Goal: Understand site structure: Understand site structure

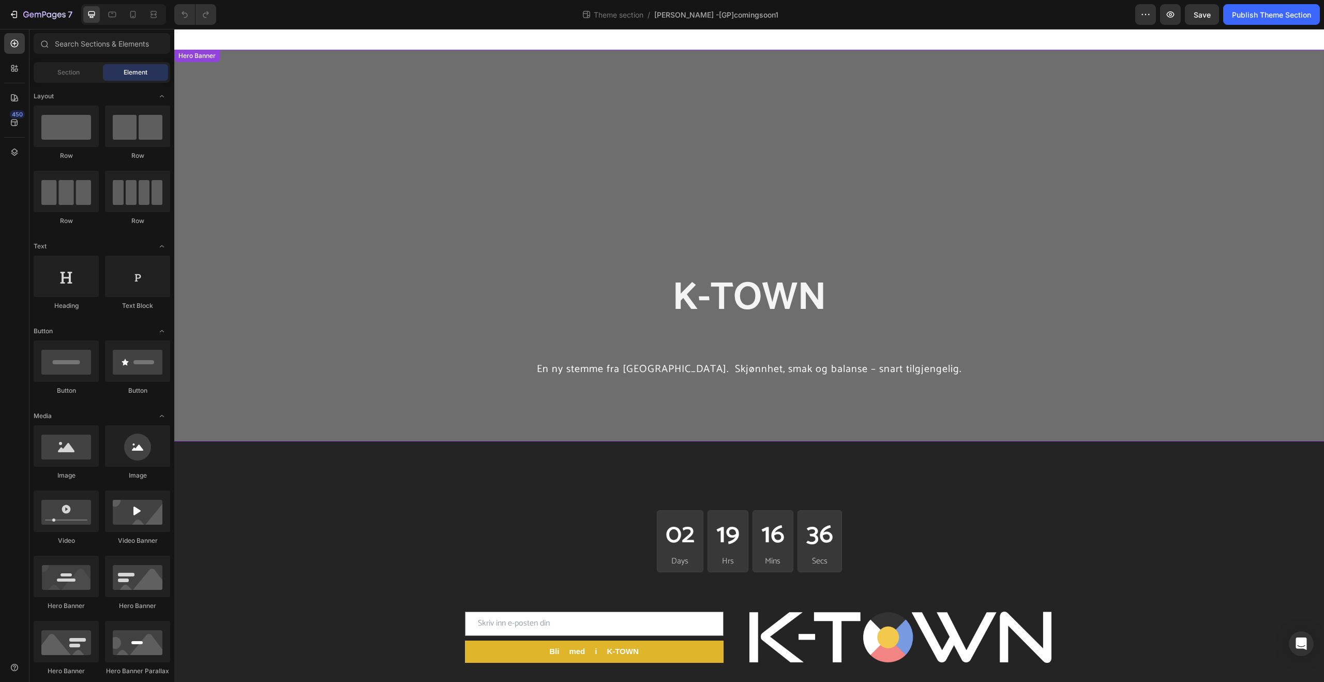
scroll to position [21, 0]
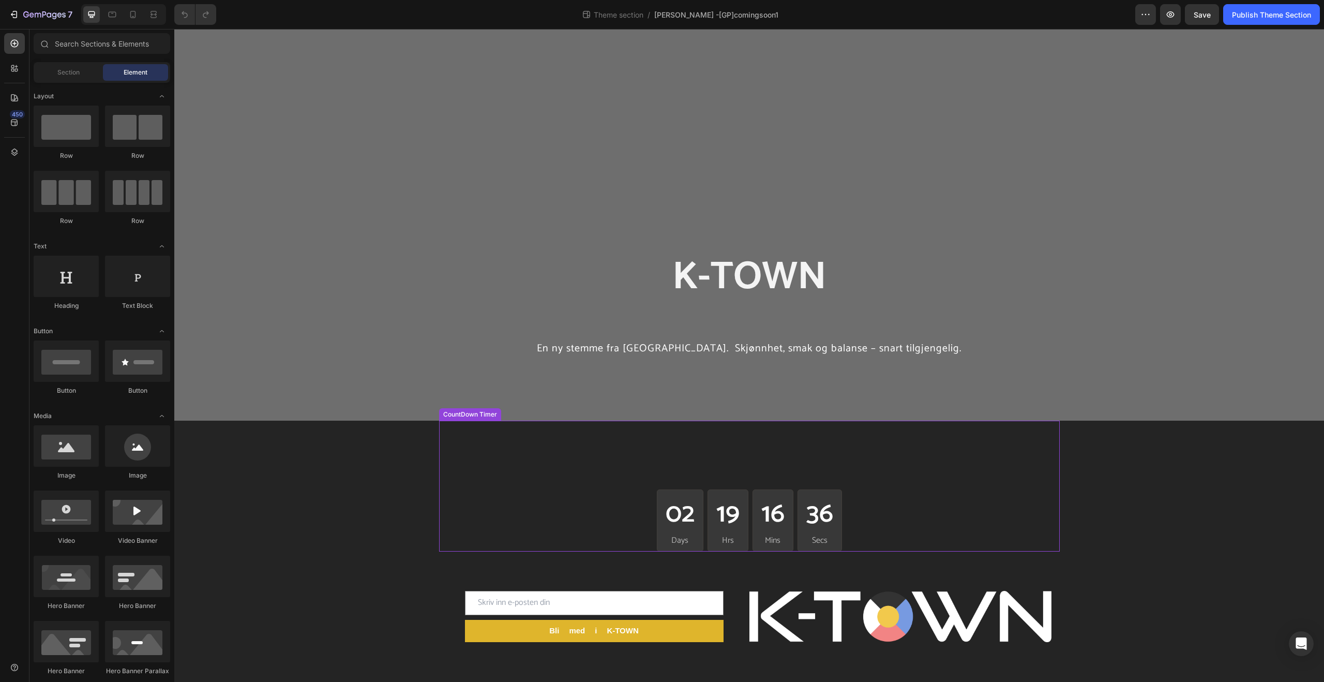
click at [736, 530] on div "19" at bounding box center [727, 514] width 23 height 40
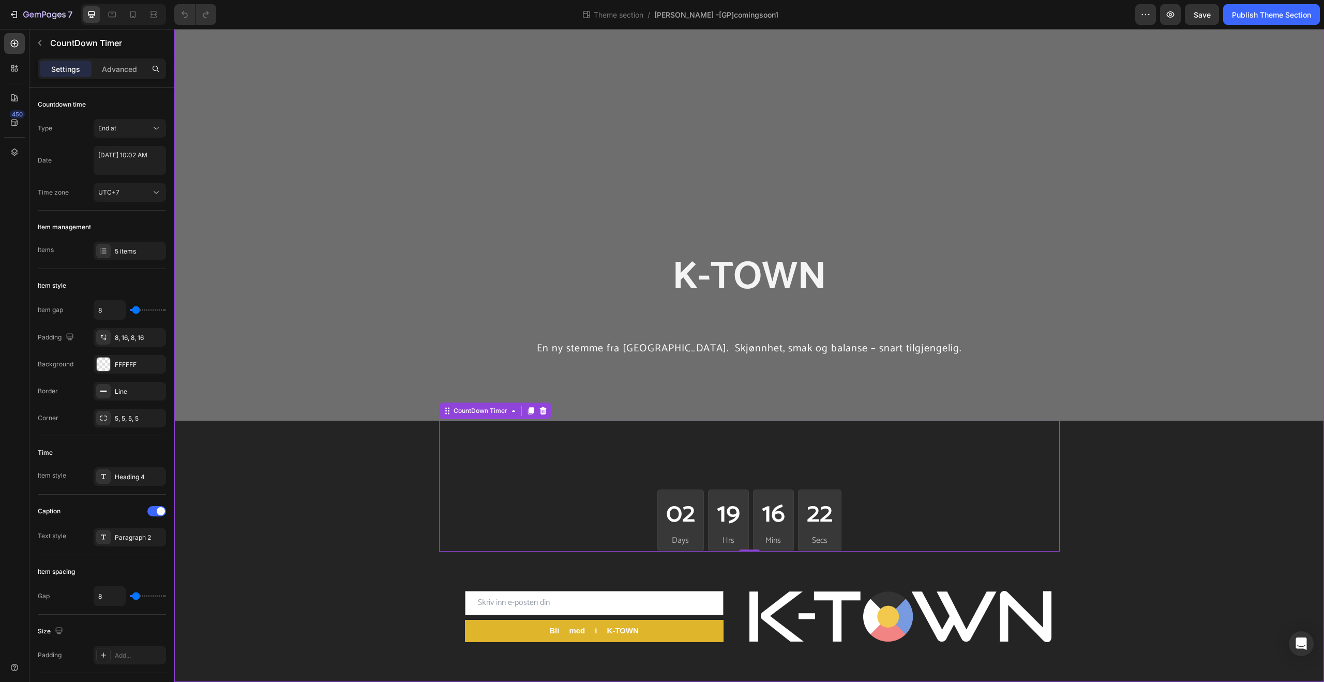
click at [1173, 473] on div "K-TOWN Heading K_TOWN Heading K-TOWN Heading En ny stemme fra Korea. Skjønnhet,…" at bounding box center [748, 355] width 1149 height 653
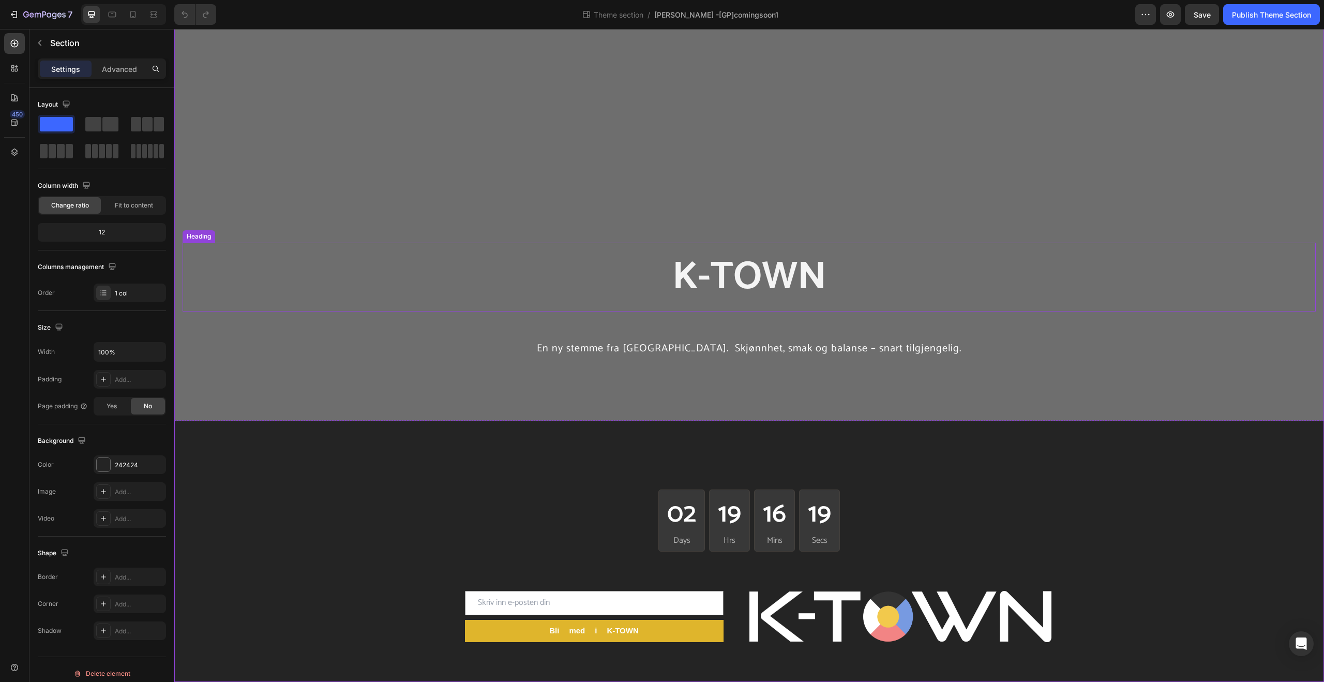
click at [823, 301] on strong "K-TOWN" at bounding box center [749, 277] width 154 height 64
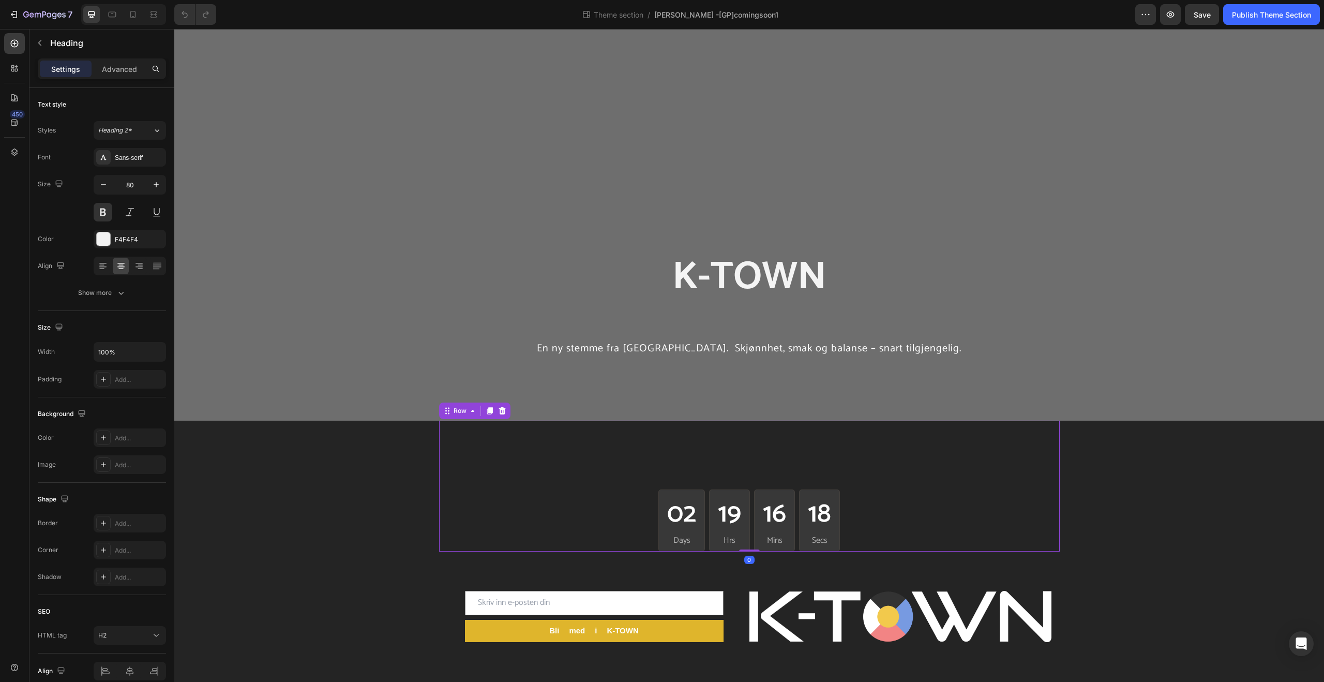
click at [946, 486] on div "02 Days 19 Hrs 16 Mins 18 Secs CountDown Timer" at bounding box center [749, 485] width 620 height 130
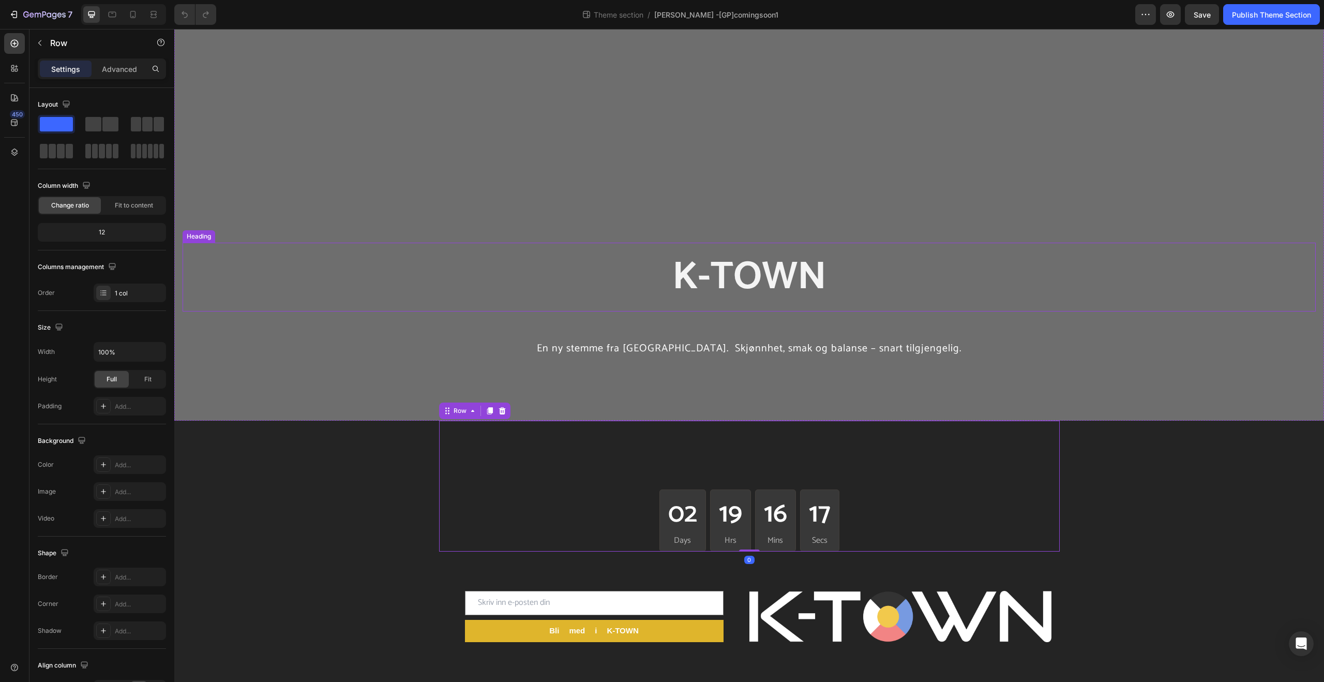
click at [855, 263] on h2 "K-TOWN" at bounding box center [749, 277] width 1133 height 69
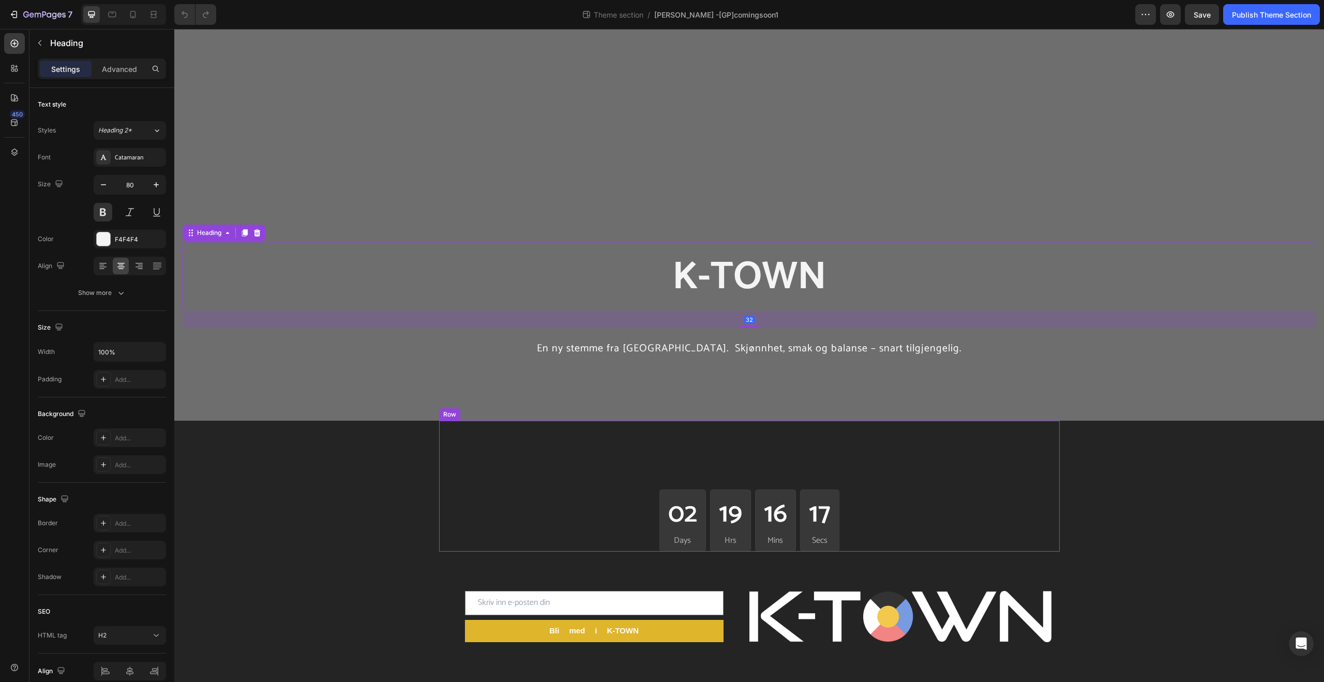
click at [1019, 442] on div "02 Days 19 Hrs 16 Mins 17 Secs CountDown Timer" at bounding box center [749, 485] width 620 height 130
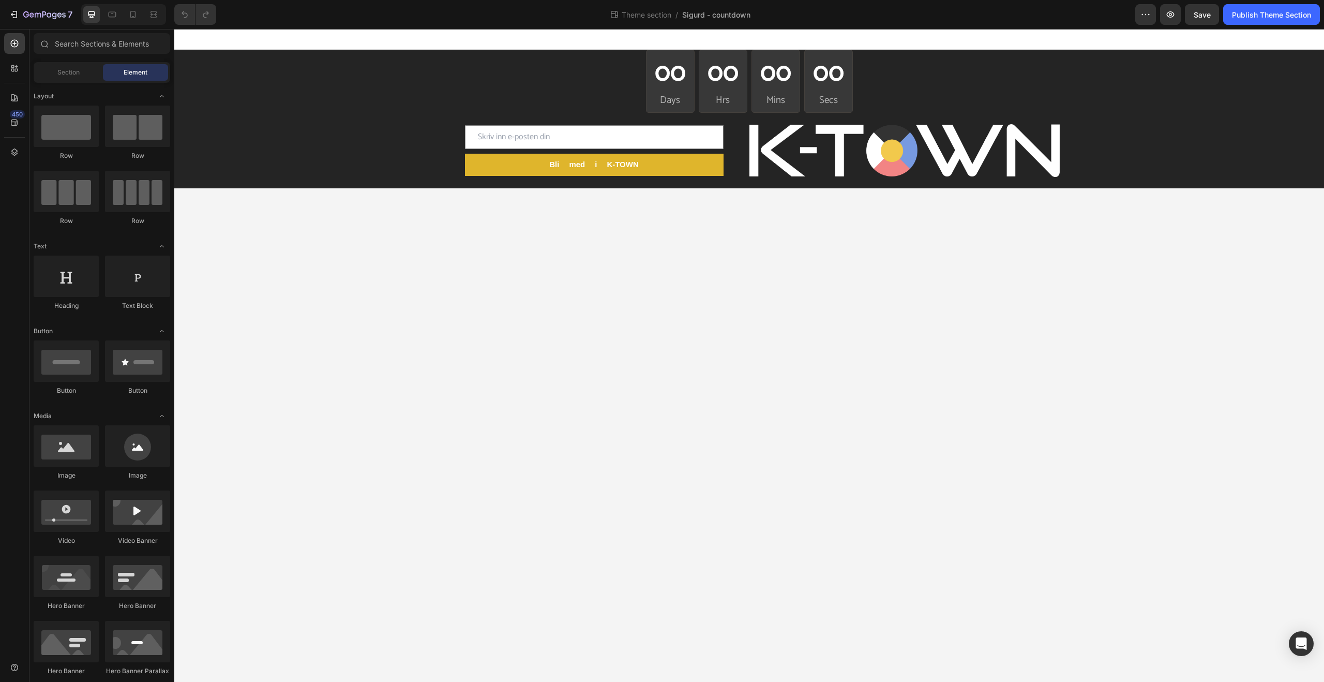
click at [665, 478] on body "00 Days 00 Hrs 00 Mins 00 Secs CountDown Timer Row Email Field Bli med i K-TOWN…" at bounding box center [748, 355] width 1149 height 653
